Goal: Transaction & Acquisition: Purchase product/service

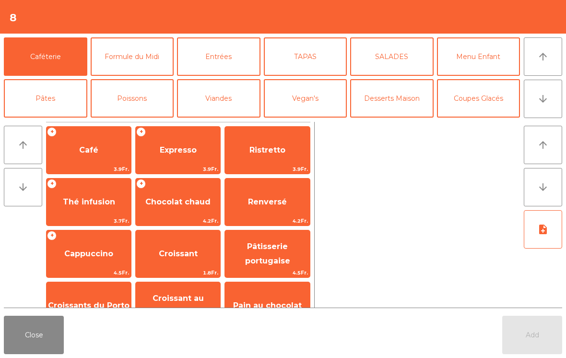
click at [492, 96] on button "Coupes Glacés" at bounding box center [479, 98] width 84 height 38
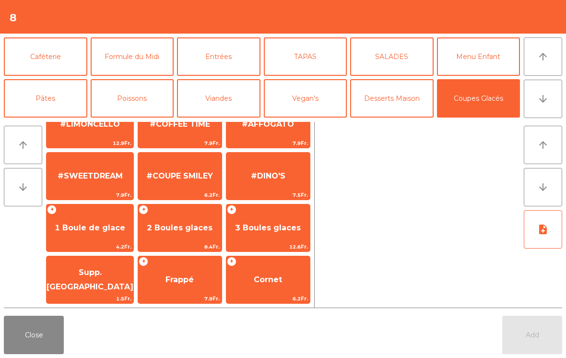
scroll to position [181, 0]
click at [185, 228] on span "2 Boules glaces" at bounding box center [180, 227] width 66 height 9
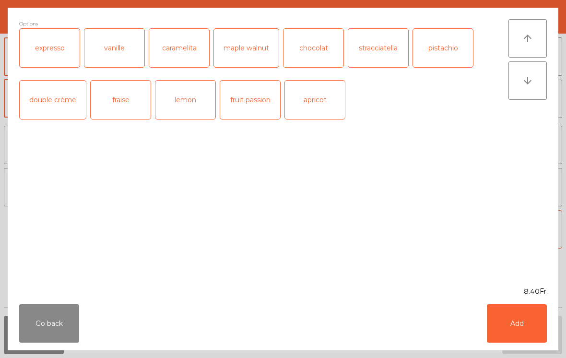
click at [514, 334] on button "Add" at bounding box center [517, 323] width 60 height 38
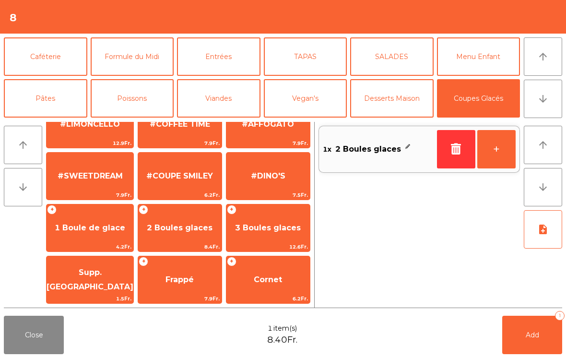
click at [514, 334] on button "Add 1" at bounding box center [532, 335] width 60 height 38
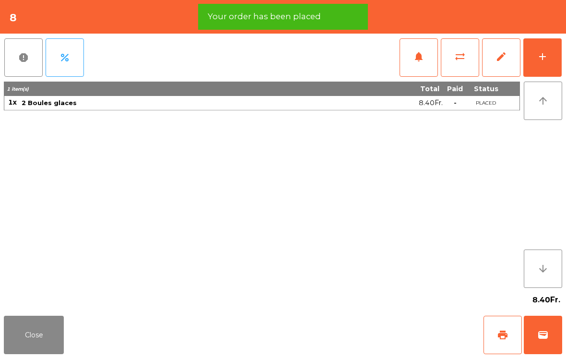
click at [538, 337] on span "wallet" at bounding box center [544, 335] width 12 height 12
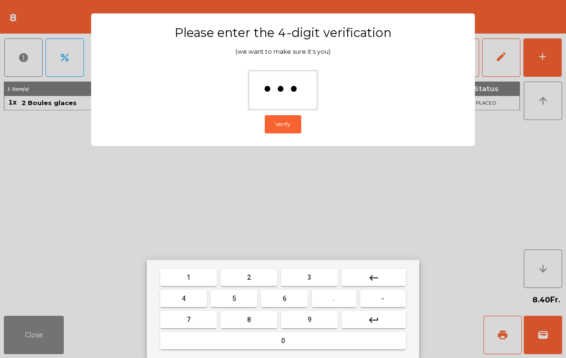
type input "****"
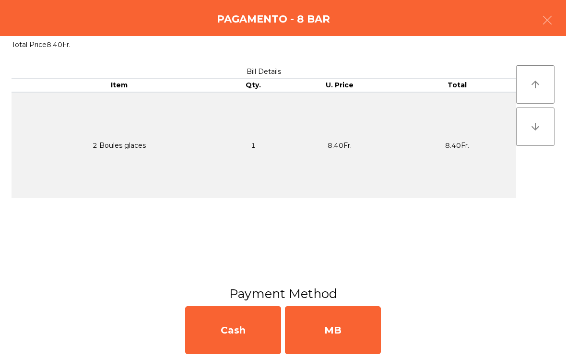
click at [349, 331] on div "MB" at bounding box center [333, 330] width 96 height 48
click at [352, 328] on div "Unlock permissions Open Drawer Close Day/Shift" at bounding box center [319, 340] width 468 height 33
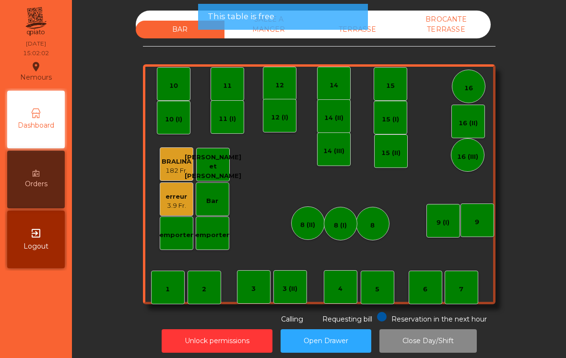
click at [340, 327] on div "Unlock permissions Open Drawer Close Day/Shift" at bounding box center [319, 340] width 468 height 33
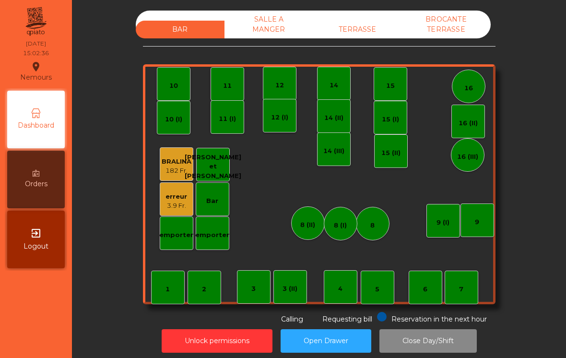
click at [373, 33] on div "TERRASSE" at bounding box center [357, 30] width 89 height 18
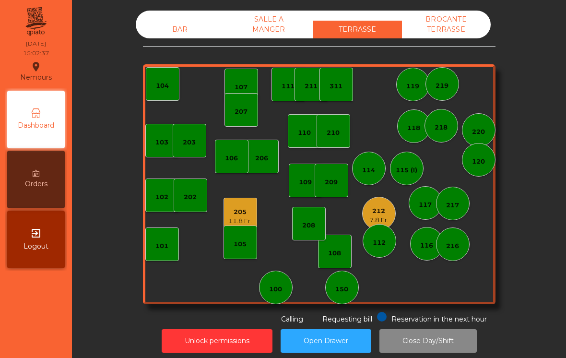
click at [252, 217] on div "11.8 Fr." at bounding box center [240, 221] width 24 height 10
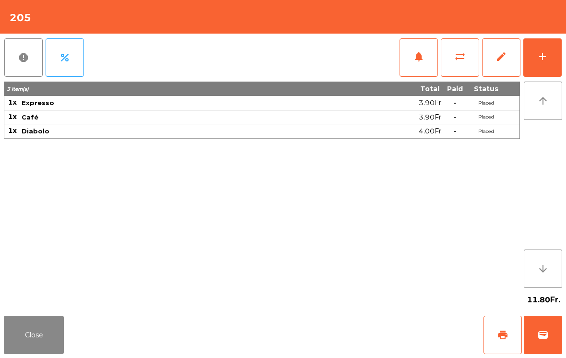
click at [538, 66] on button "add" at bounding box center [543, 57] width 38 height 38
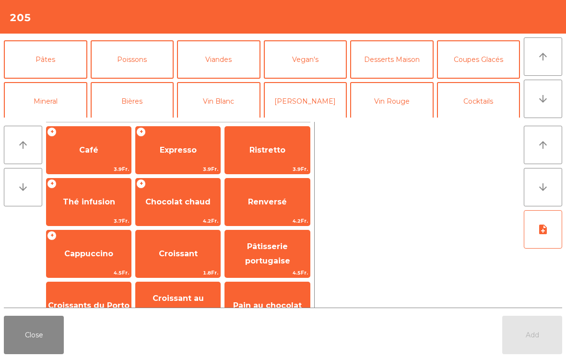
scroll to position [40, 0]
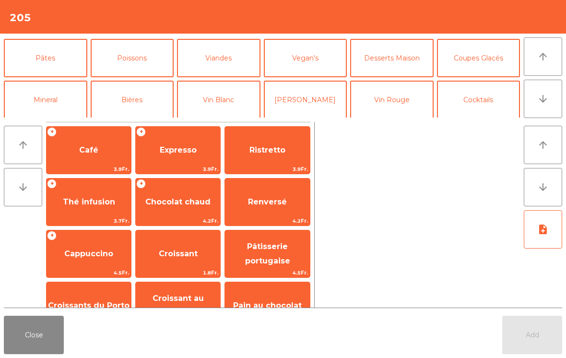
click at [47, 99] on button "Mineral" at bounding box center [46, 100] width 84 height 38
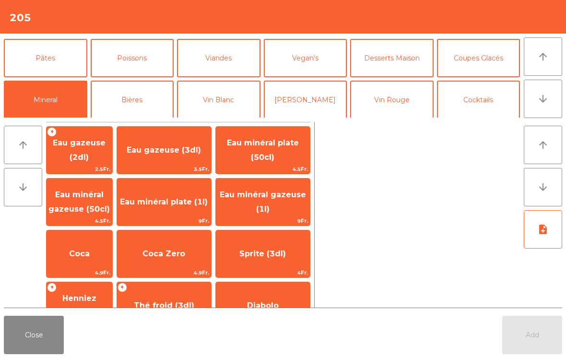
click at [104, 154] on span "Eau gazeuse (2dl)" at bounding box center [79, 150] width 53 height 24
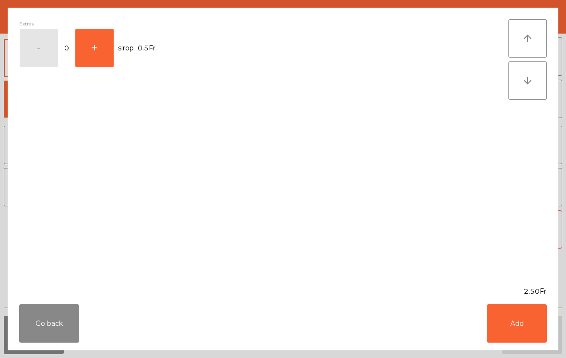
click at [527, 338] on button "Add" at bounding box center [517, 323] width 60 height 38
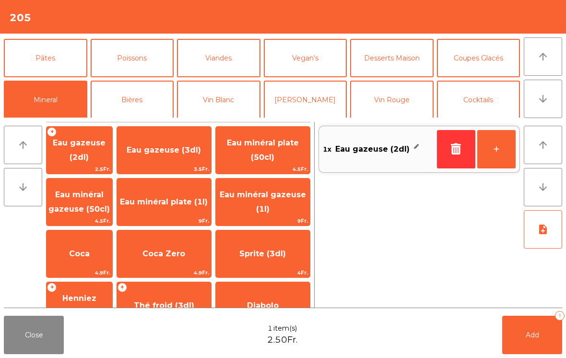
click at [527, 338] on span "Add" at bounding box center [532, 335] width 13 height 9
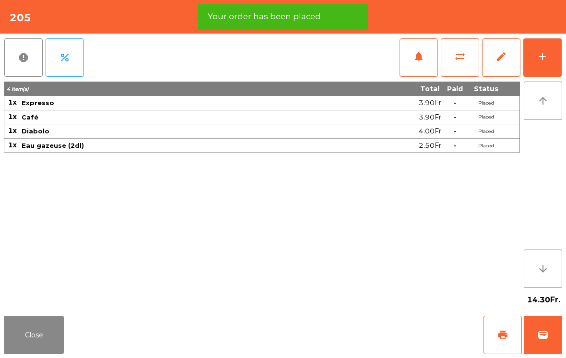
click at [58, 351] on button "Close" at bounding box center [34, 335] width 60 height 38
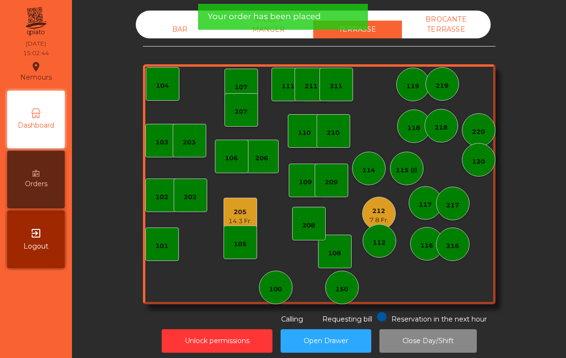
click at [378, 210] on div "212" at bounding box center [379, 211] width 19 height 10
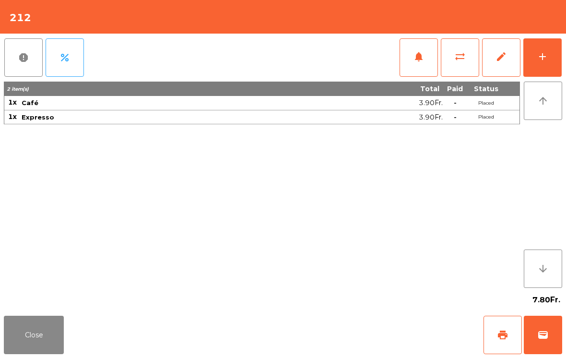
click at [538, 333] on span "wallet" at bounding box center [544, 335] width 12 height 12
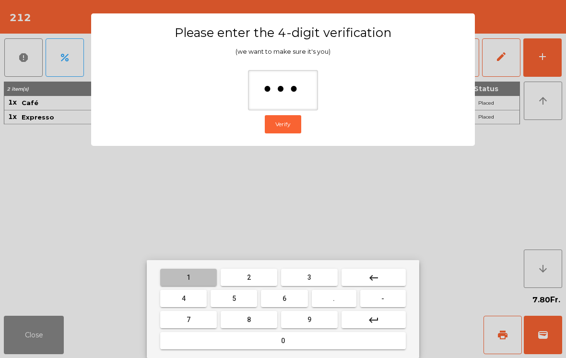
type input "****"
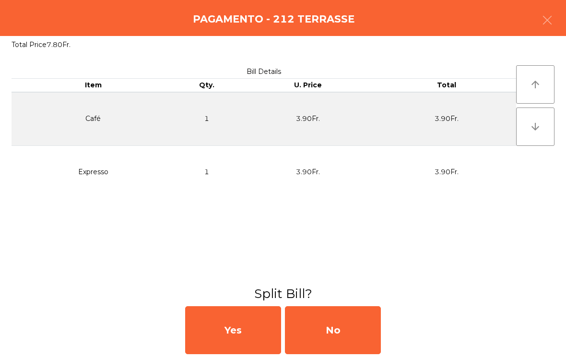
click at [373, 335] on div "No" at bounding box center [333, 330] width 96 height 48
click at [363, 327] on div "MB" at bounding box center [333, 330] width 96 height 48
click at [341, 339] on div "No" at bounding box center [333, 330] width 96 height 48
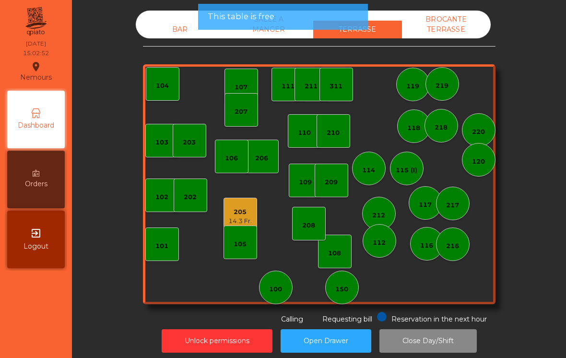
click at [376, 161] on div "114" at bounding box center [369, 169] width 34 height 34
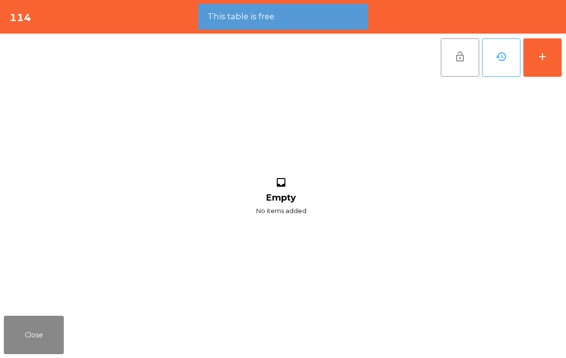
click at [558, 40] on button "add" at bounding box center [543, 57] width 38 height 38
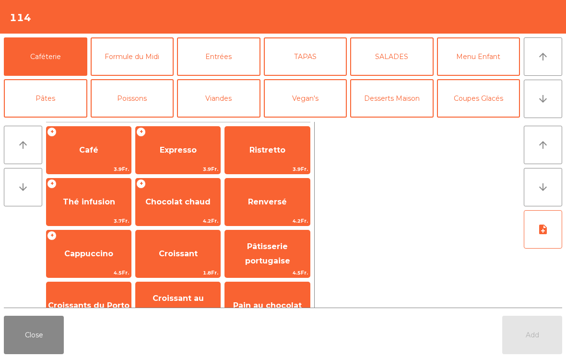
click at [170, 167] on span "3.9Fr." at bounding box center [178, 169] width 84 height 9
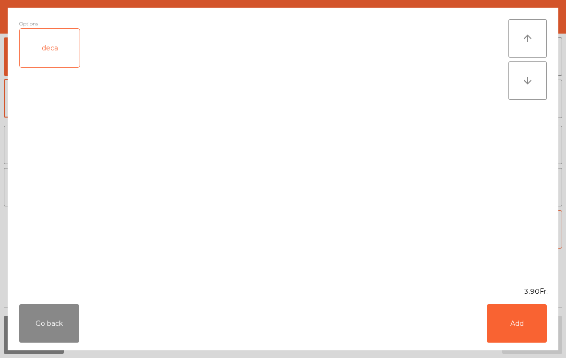
click at [527, 320] on button "Add" at bounding box center [517, 323] width 60 height 38
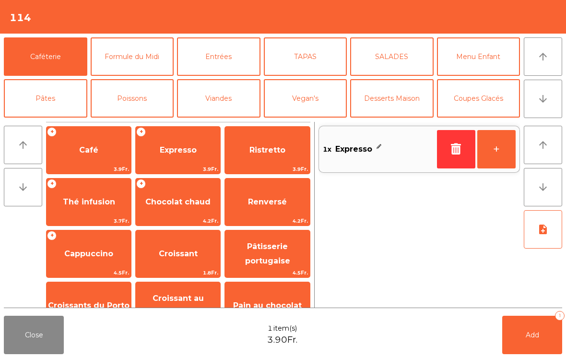
click at [515, 145] on button "+" at bounding box center [497, 149] width 38 height 38
click at [528, 341] on button "Add 2" at bounding box center [532, 335] width 60 height 38
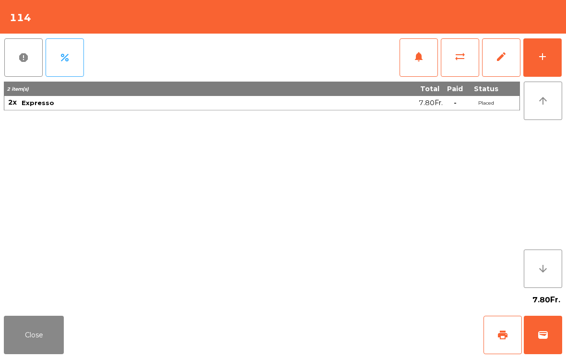
click at [43, 341] on button "Close" at bounding box center [34, 335] width 60 height 38
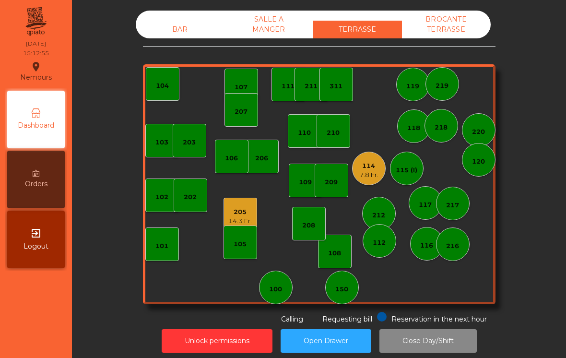
click at [334, 281] on div "150" at bounding box center [342, 288] width 34 height 34
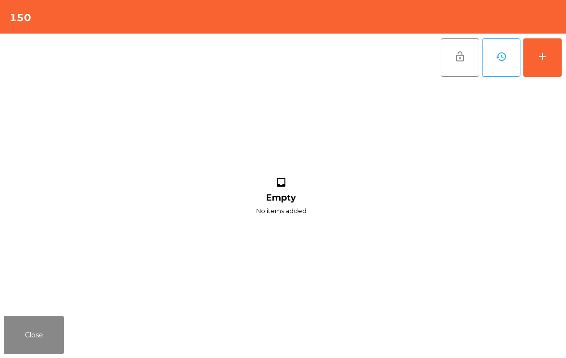
click at [540, 60] on div "add" at bounding box center [543, 57] width 12 height 12
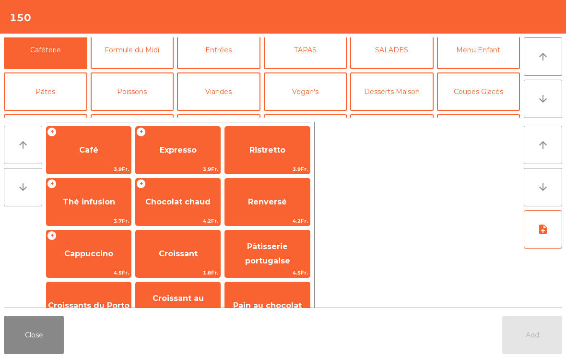
scroll to position [60, 0]
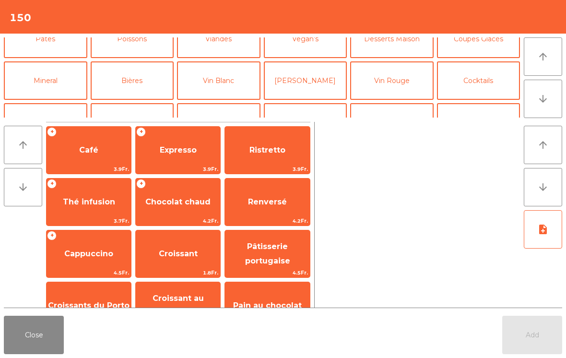
click at [223, 89] on button "Vin Blanc" at bounding box center [219, 80] width 84 height 38
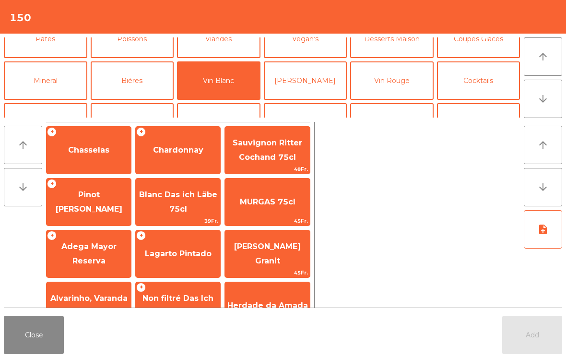
click at [96, 157] on span "Chasselas" at bounding box center [89, 150] width 84 height 26
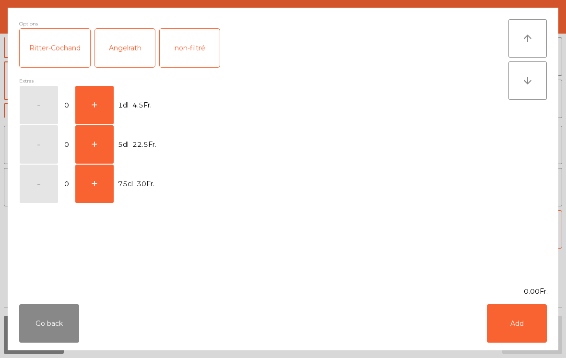
click at [108, 98] on button "+" at bounding box center [94, 105] width 38 height 38
click at [510, 326] on button "Add" at bounding box center [517, 323] width 60 height 38
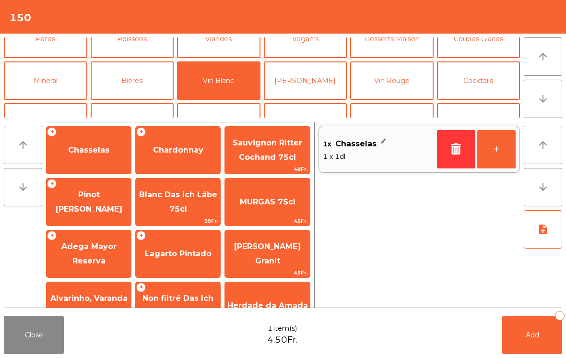
click at [496, 159] on button "+" at bounding box center [497, 149] width 38 height 38
click at [492, 156] on button "+" at bounding box center [497, 149] width 38 height 38
click at [529, 327] on button "Add 5" at bounding box center [532, 335] width 60 height 38
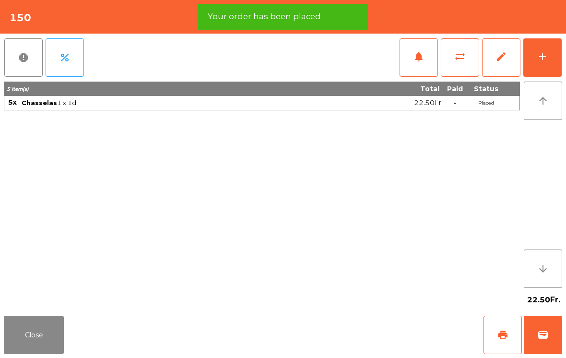
click at [57, 341] on button "Close" at bounding box center [34, 335] width 60 height 38
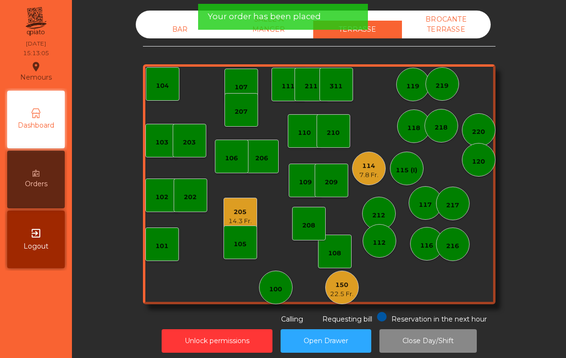
click at [316, 224] on div "208" at bounding box center [309, 224] width 34 height 34
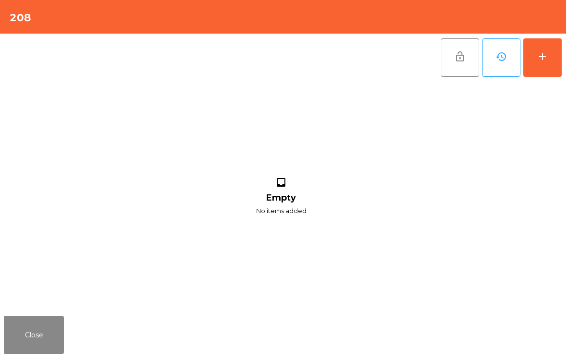
click at [553, 53] on button "add" at bounding box center [543, 57] width 38 height 38
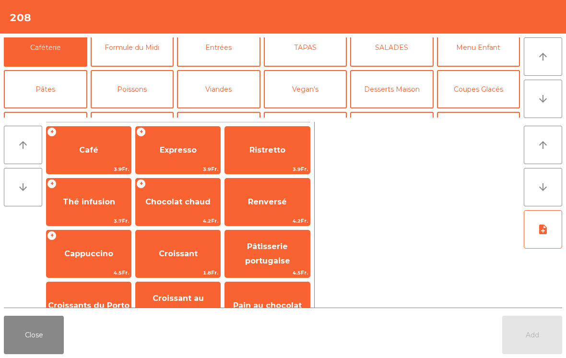
scroll to position [48, 0]
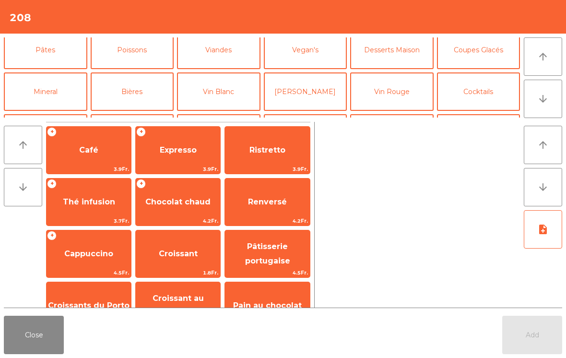
click at [63, 77] on button "Mineral" at bounding box center [46, 91] width 84 height 38
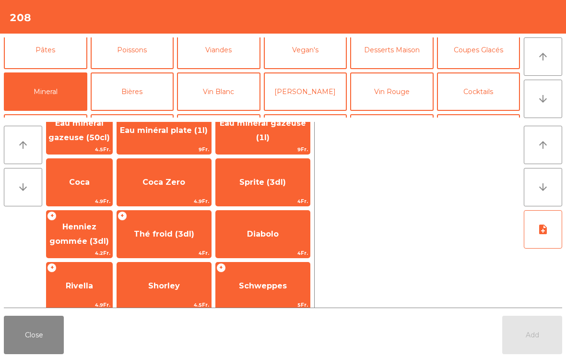
scroll to position [72, 0]
click at [190, 229] on span "Thé froid (3dl)" at bounding box center [164, 233] width 60 height 9
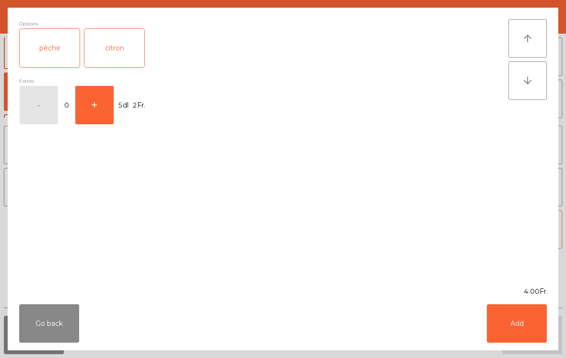
click at [44, 54] on div "pêche" at bounding box center [50, 48] width 60 height 38
click at [125, 58] on div "citron" at bounding box center [114, 48] width 60 height 38
click at [505, 333] on button "Add" at bounding box center [517, 323] width 60 height 38
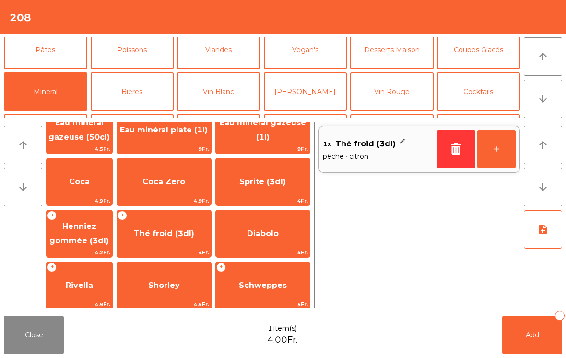
click at [497, 141] on button "+" at bounding box center [497, 149] width 38 height 38
click at [73, 55] on button "Pâtes" at bounding box center [46, 50] width 84 height 38
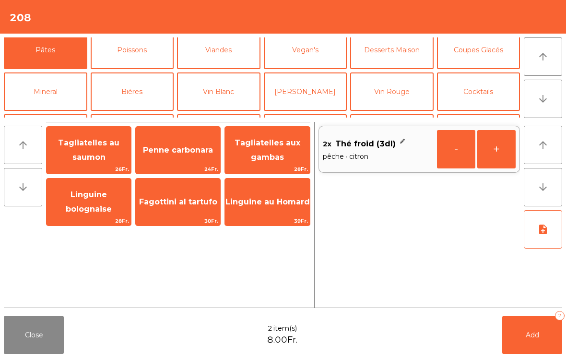
scroll to position [0, 0]
click at [56, 84] on button "Mineral" at bounding box center [46, 91] width 84 height 38
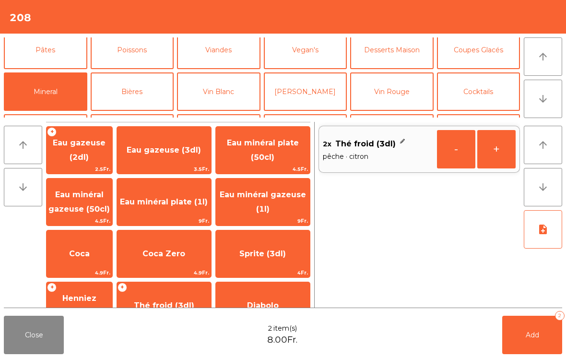
click at [90, 262] on span "Coca" at bounding box center [80, 254] width 66 height 26
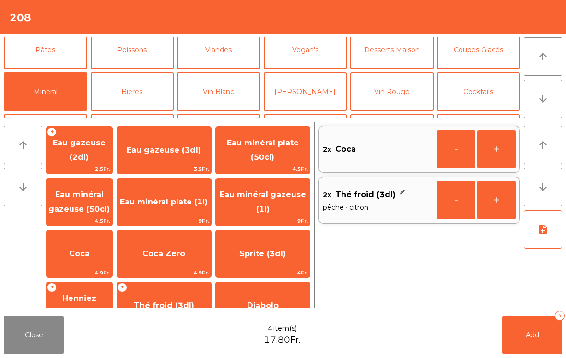
click at [88, 263] on span "Coca" at bounding box center [80, 254] width 66 height 26
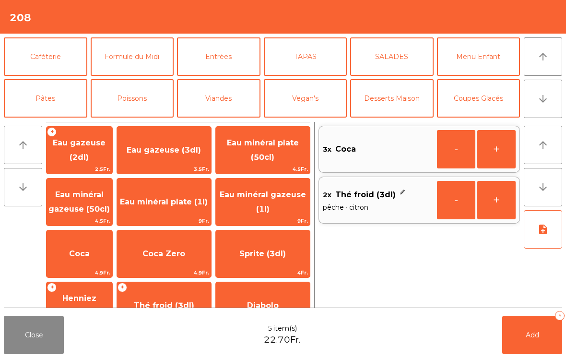
click at [62, 66] on button "Caféterie" at bounding box center [46, 56] width 84 height 38
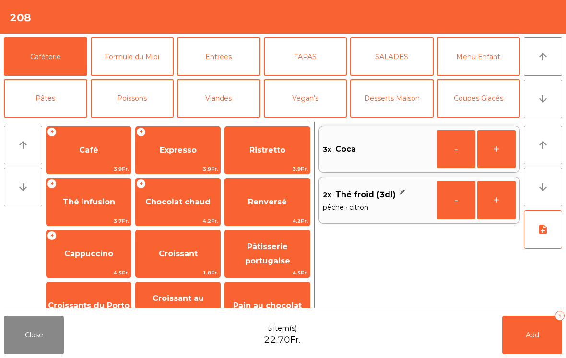
click at [72, 154] on span "Café" at bounding box center [89, 150] width 84 height 26
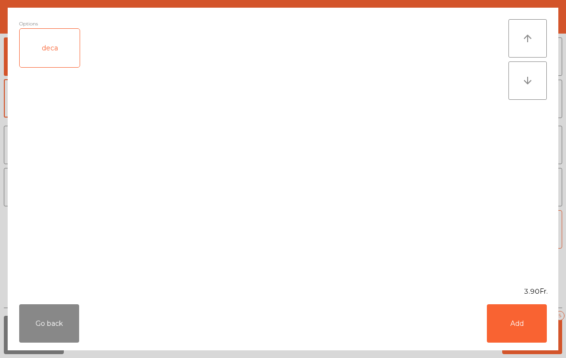
click at [512, 329] on button "Add" at bounding box center [517, 323] width 60 height 38
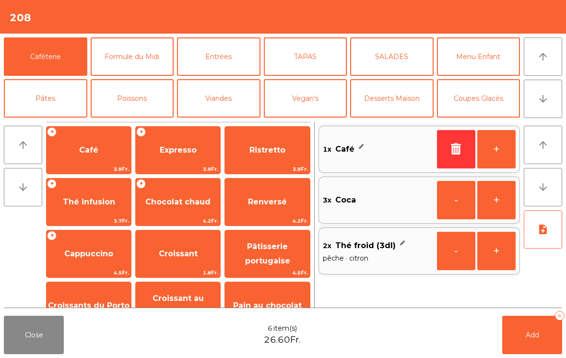
click at [512, 329] on button "Add 6" at bounding box center [532, 335] width 60 height 38
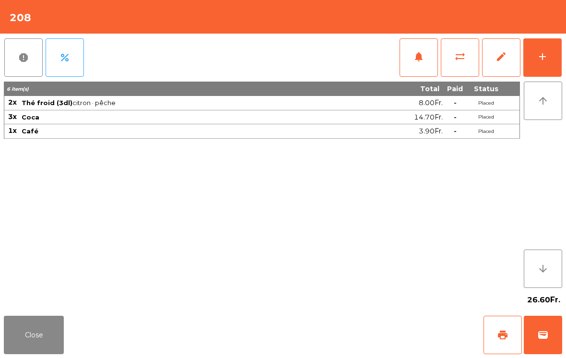
click at [44, 334] on button "Close" at bounding box center [34, 335] width 60 height 38
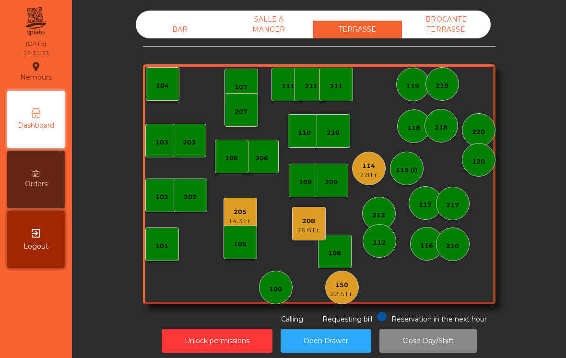
click at [380, 168] on div "114 7.8 Fr." at bounding box center [369, 169] width 34 height 34
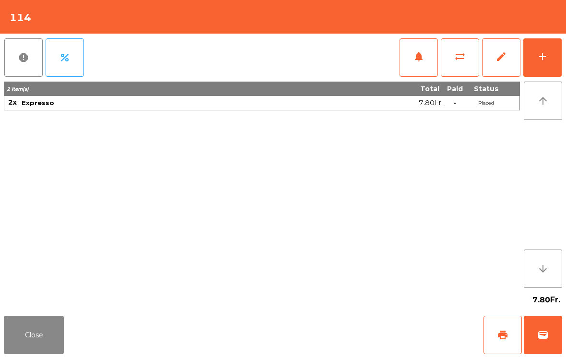
click at [502, 331] on span "print" at bounding box center [503, 335] width 12 height 12
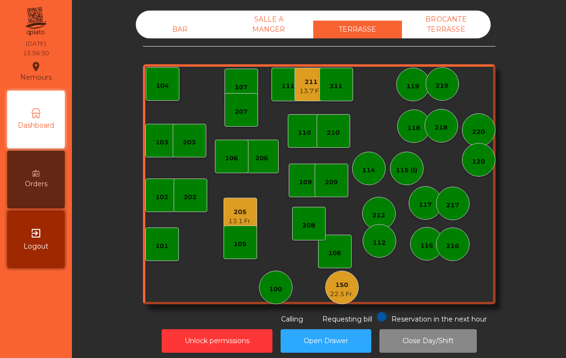
click at [239, 230] on div "105" at bounding box center [241, 243] width 34 height 34
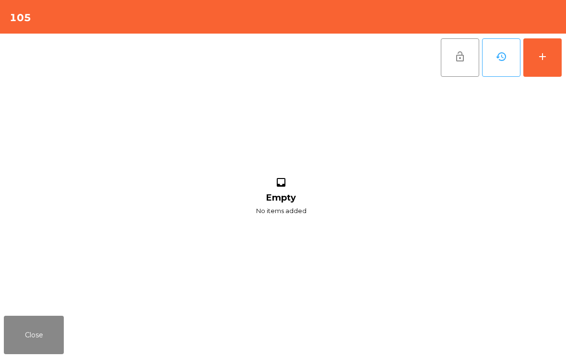
click at [30, 354] on button "Close" at bounding box center [34, 335] width 60 height 38
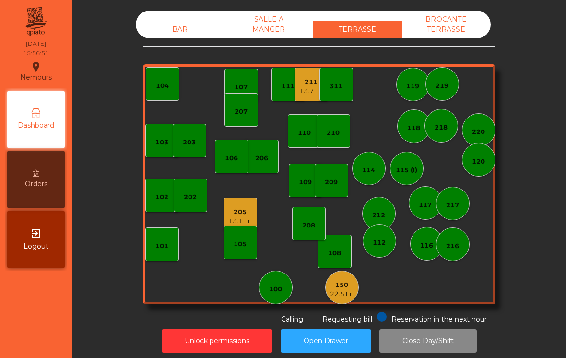
click at [240, 213] on div "205" at bounding box center [240, 212] width 24 height 10
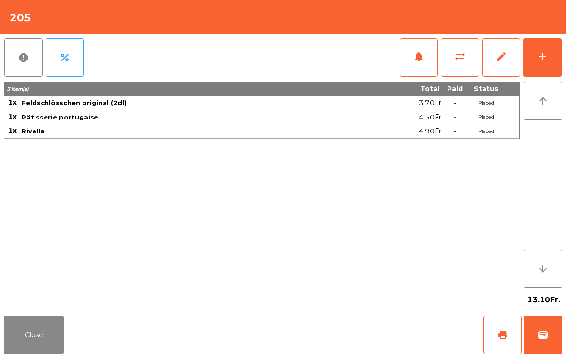
click at [507, 337] on span "print" at bounding box center [503, 335] width 12 height 12
click at [30, 331] on button "Close" at bounding box center [34, 335] width 60 height 38
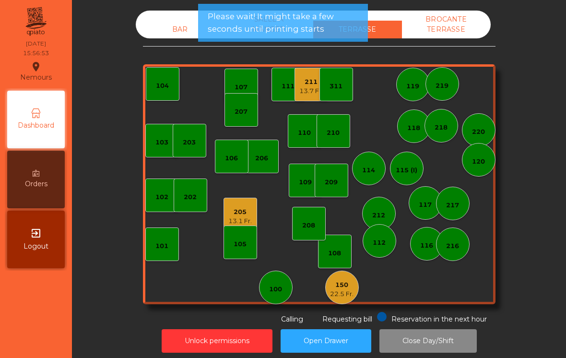
click at [313, 76] on div "211 13.7 Fr." at bounding box center [311, 84] width 24 height 23
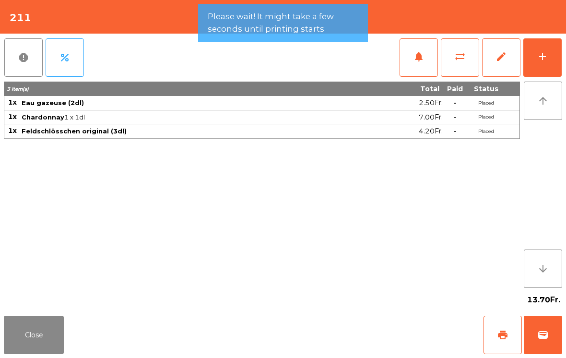
click at [497, 343] on button "print" at bounding box center [503, 335] width 38 height 38
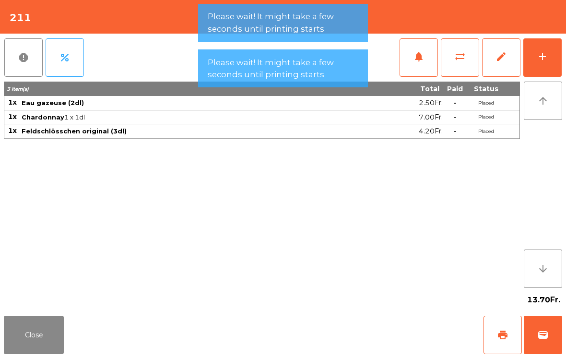
click at [45, 342] on button "Close" at bounding box center [34, 335] width 60 height 38
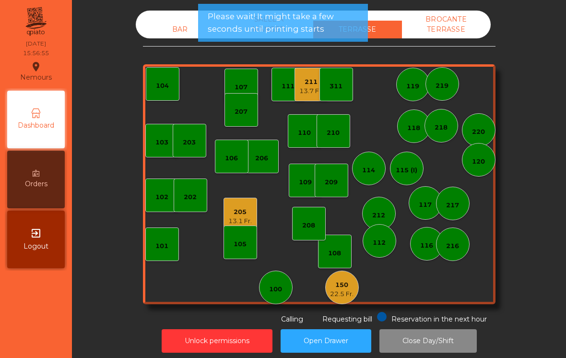
click at [355, 285] on div "150 22.5 Fr." at bounding box center [342, 288] width 34 height 34
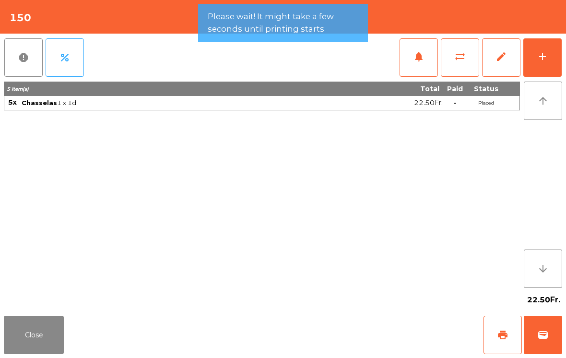
click at [545, 328] on button "wallet" at bounding box center [543, 335] width 38 height 38
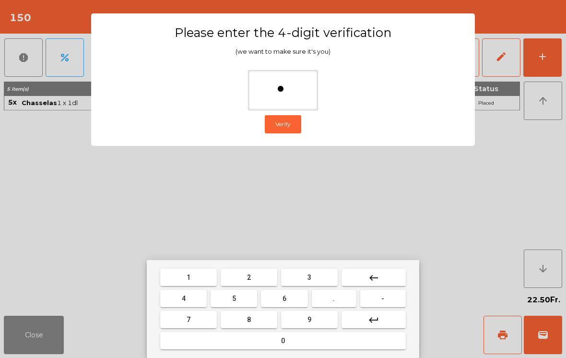
type input "**"
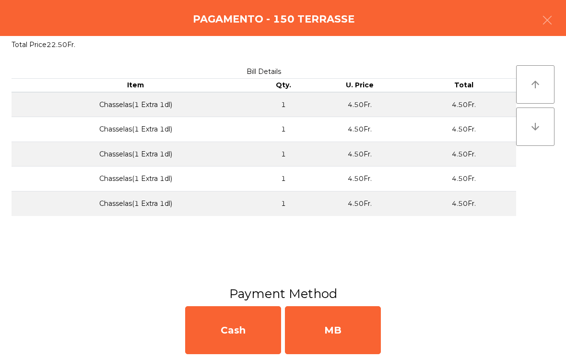
click at [371, 325] on div "MB" at bounding box center [333, 330] width 96 height 48
click at [352, 329] on div "No" at bounding box center [333, 330] width 96 height 48
click at [355, 327] on div "No" at bounding box center [333, 330] width 96 height 48
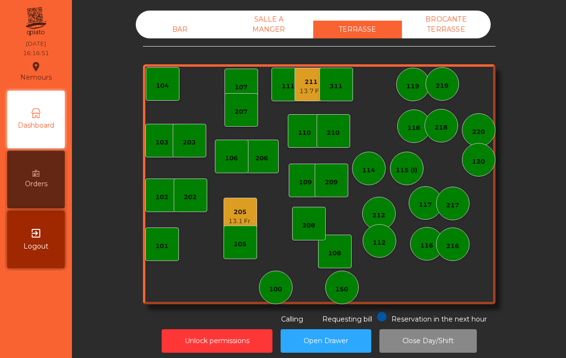
click at [311, 94] on div "13.7 Fr." at bounding box center [311, 91] width 24 height 10
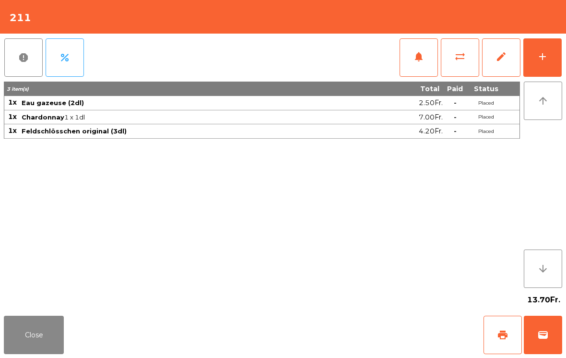
click at [550, 329] on button "wallet" at bounding box center [543, 335] width 38 height 38
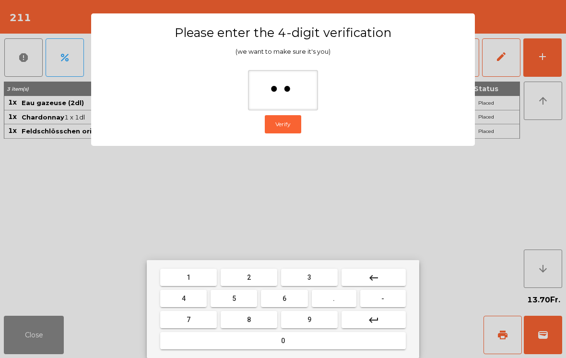
type input "***"
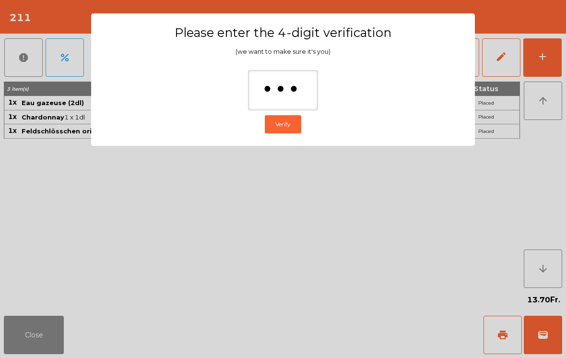
click at [529, 338] on ngb-modal-window "Please enter the 4-digit verification (we want to make sure it's you) *** Verify" at bounding box center [283, 179] width 538 height 358
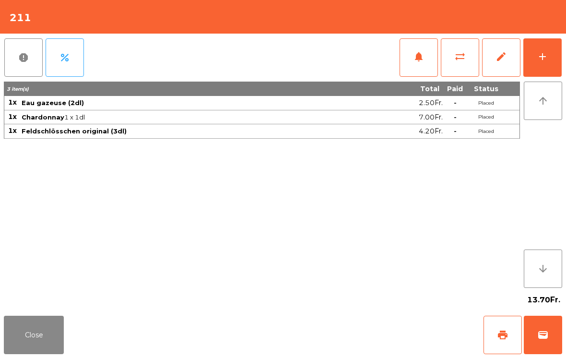
click at [551, 345] on button "wallet" at bounding box center [543, 335] width 38 height 38
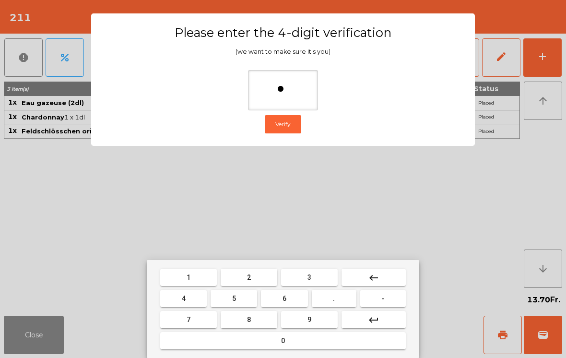
type input "**"
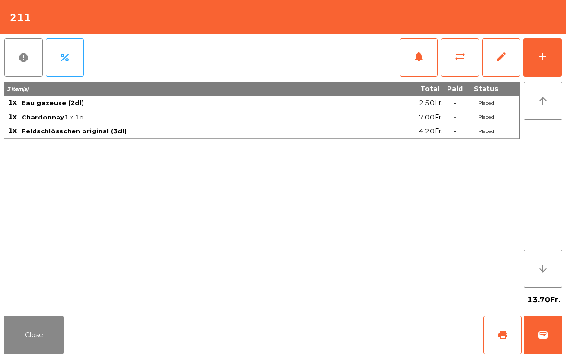
click at [373, 339] on div "Close print wallet" at bounding box center [283, 335] width 566 height 46
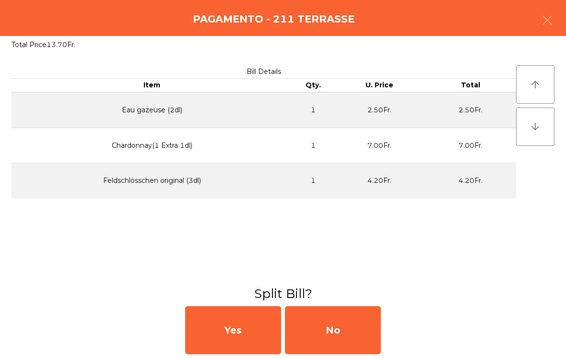
click at [357, 336] on div "No" at bounding box center [333, 330] width 96 height 48
click at [350, 335] on div "MB" at bounding box center [333, 330] width 96 height 48
click at [353, 327] on div "No" at bounding box center [333, 330] width 96 height 48
click at [347, 315] on div "No" at bounding box center [333, 330] width 96 height 48
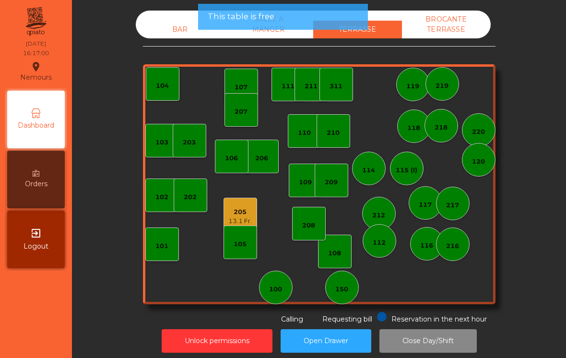
click at [239, 209] on div "205" at bounding box center [240, 212] width 24 height 10
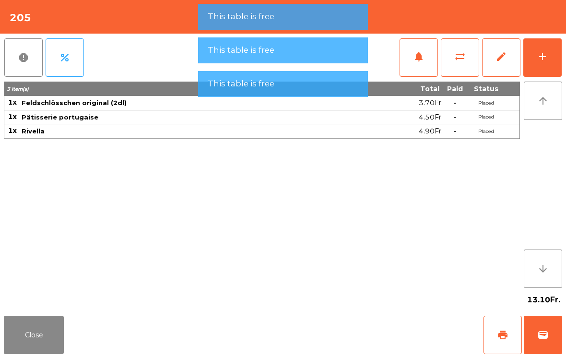
click at [545, 336] on span "wallet" at bounding box center [544, 335] width 12 height 12
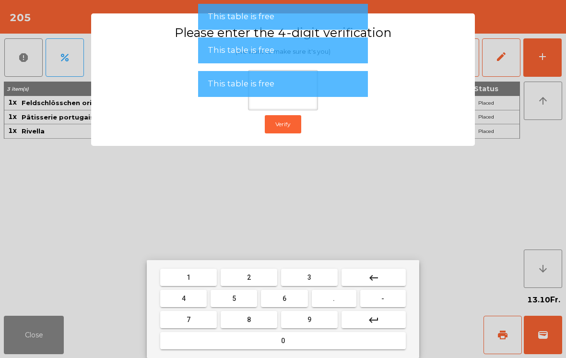
type input "*"
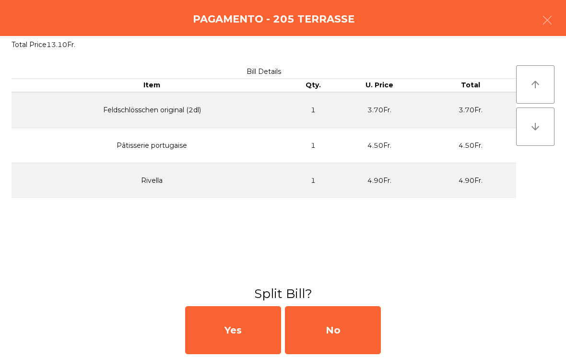
click at [366, 327] on div "No" at bounding box center [333, 330] width 96 height 48
click at [351, 326] on div "MB" at bounding box center [333, 330] width 96 height 48
click at [345, 320] on div "No" at bounding box center [333, 330] width 96 height 48
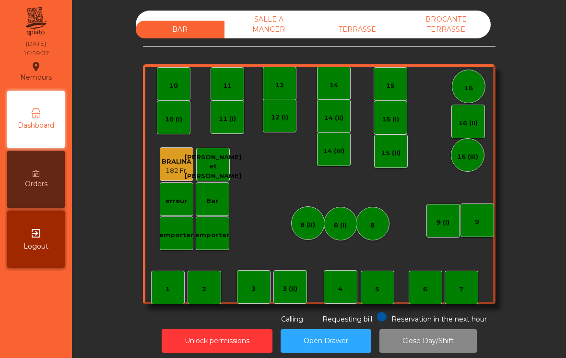
click at [379, 33] on div "TERRASSE" at bounding box center [357, 30] width 89 height 18
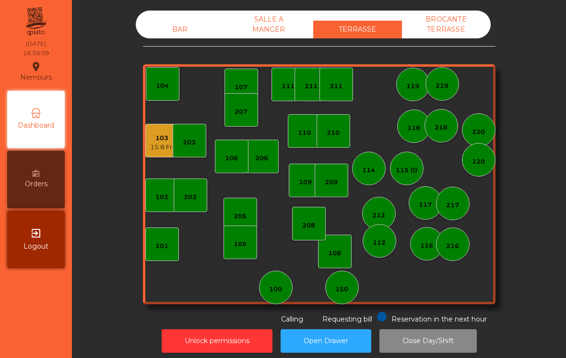
click at [239, 208] on div "205" at bounding box center [240, 214] width 13 height 13
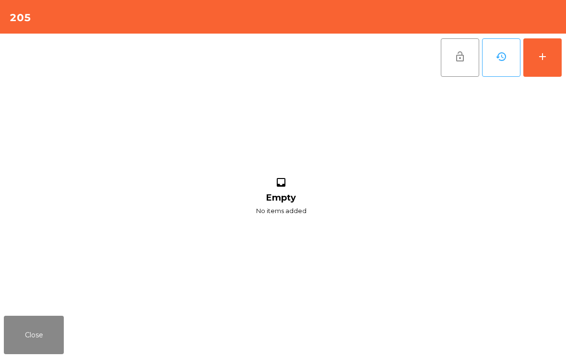
click at [539, 69] on button "add" at bounding box center [543, 57] width 38 height 38
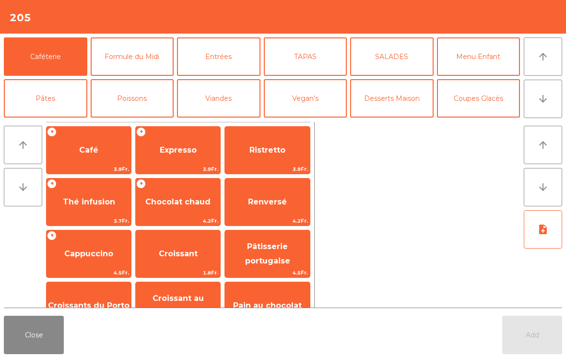
click at [464, 103] on button "Coupes Glacés" at bounding box center [479, 98] width 84 height 38
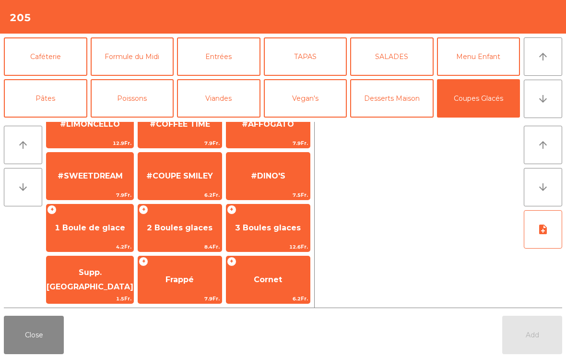
scroll to position [181, 0]
click at [183, 222] on span "2 Boules glaces" at bounding box center [180, 228] width 84 height 26
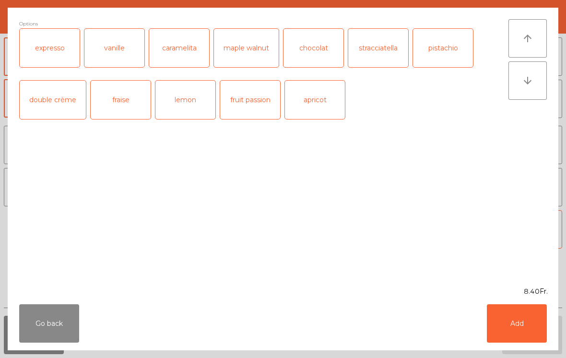
click at [531, 319] on button "Add" at bounding box center [517, 323] width 60 height 38
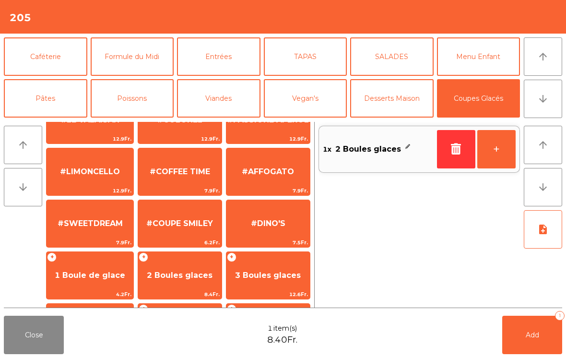
scroll to position [133, 0]
click at [289, 179] on span "#AFFOGATO" at bounding box center [269, 172] width 84 height 26
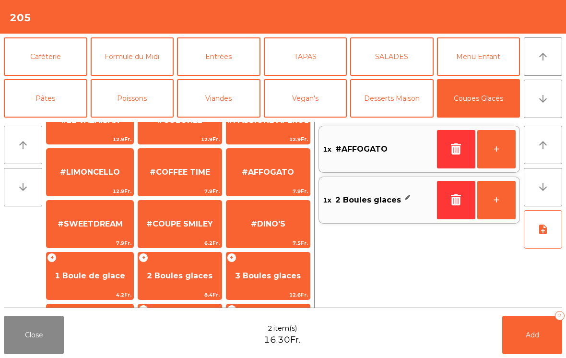
click at [526, 335] on span "Add" at bounding box center [532, 335] width 13 height 9
